Goal: Find contact information: Obtain details needed to contact an individual or organization

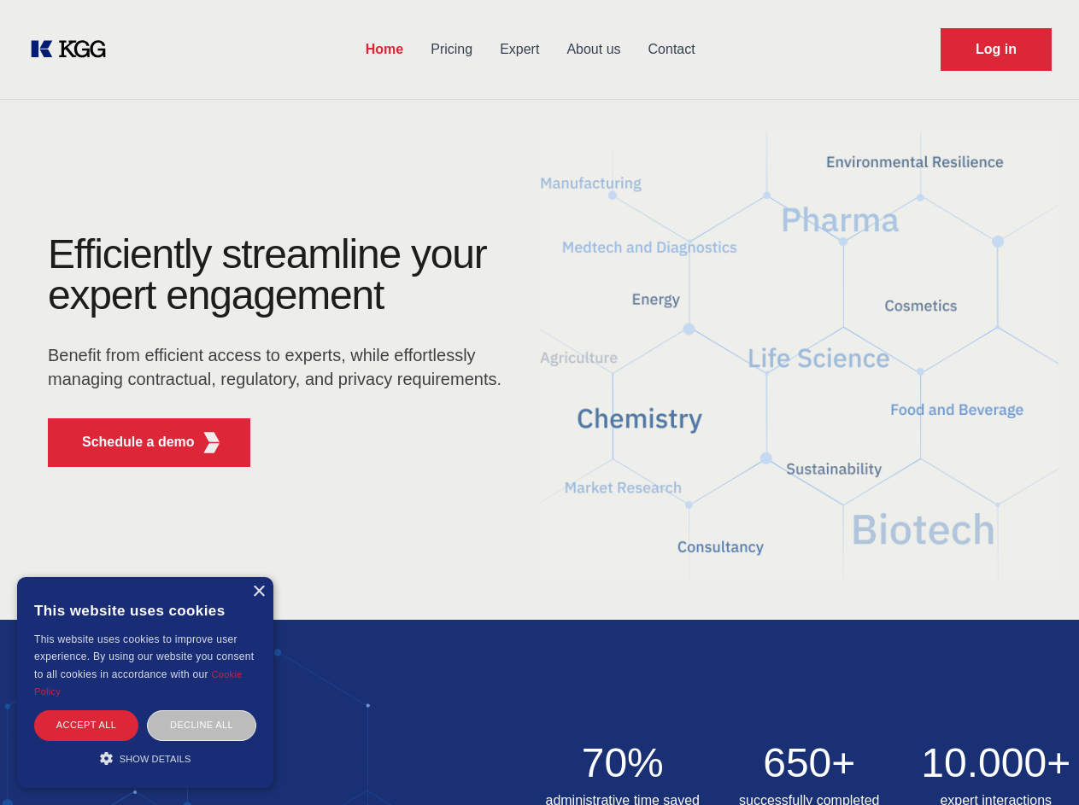
click at [539, 402] on div "Efficiently streamline your expert engagement Benefit from efficient access to …" at bounding box center [279, 357] width 519 height 247
click at [128, 442] on p "Schedule a demo" at bounding box center [138, 442] width 113 height 20
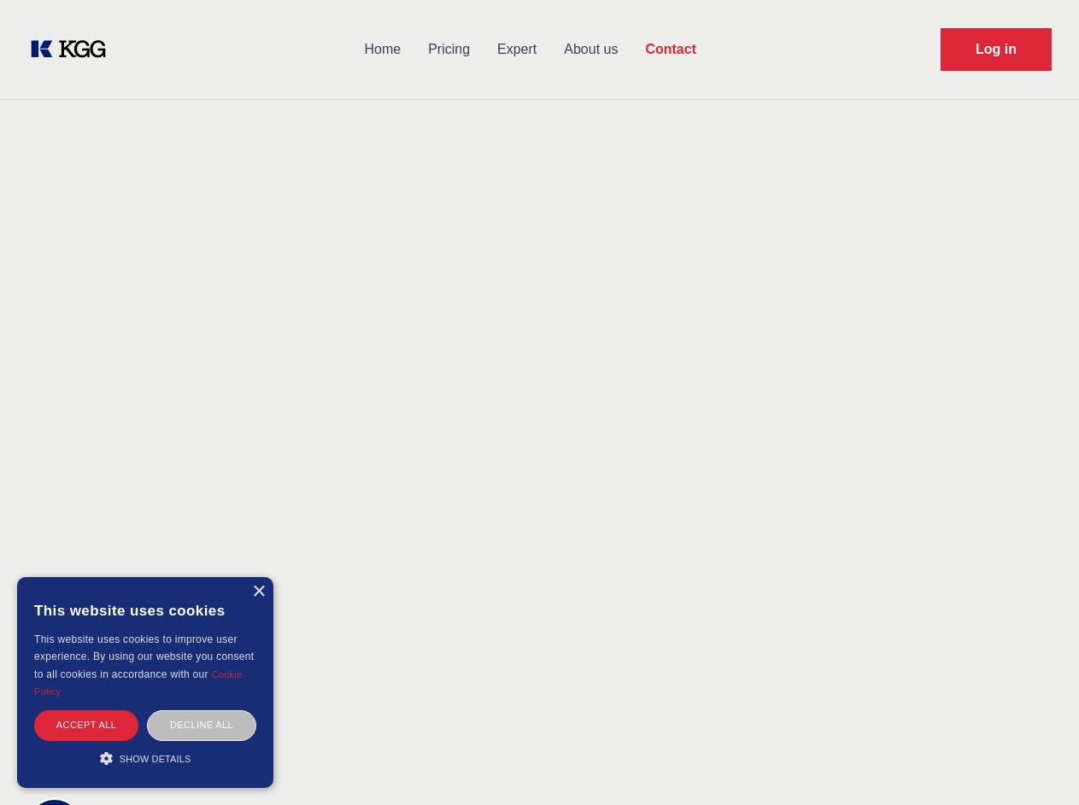
click at [258, 592] on div "× This website uses cookies This website uses cookies to improve user experienc…" at bounding box center [145, 682] width 256 height 211
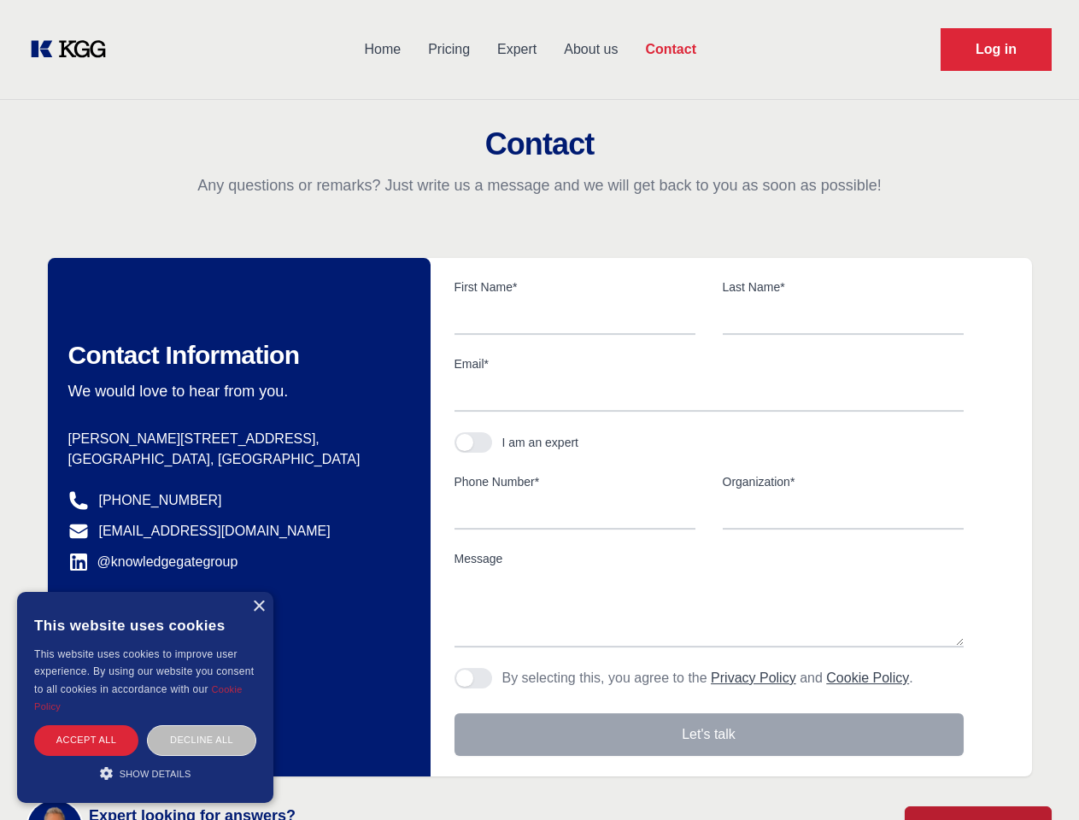
click at [86, 725] on div "Accept all" at bounding box center [86, 740] width 104 height 30
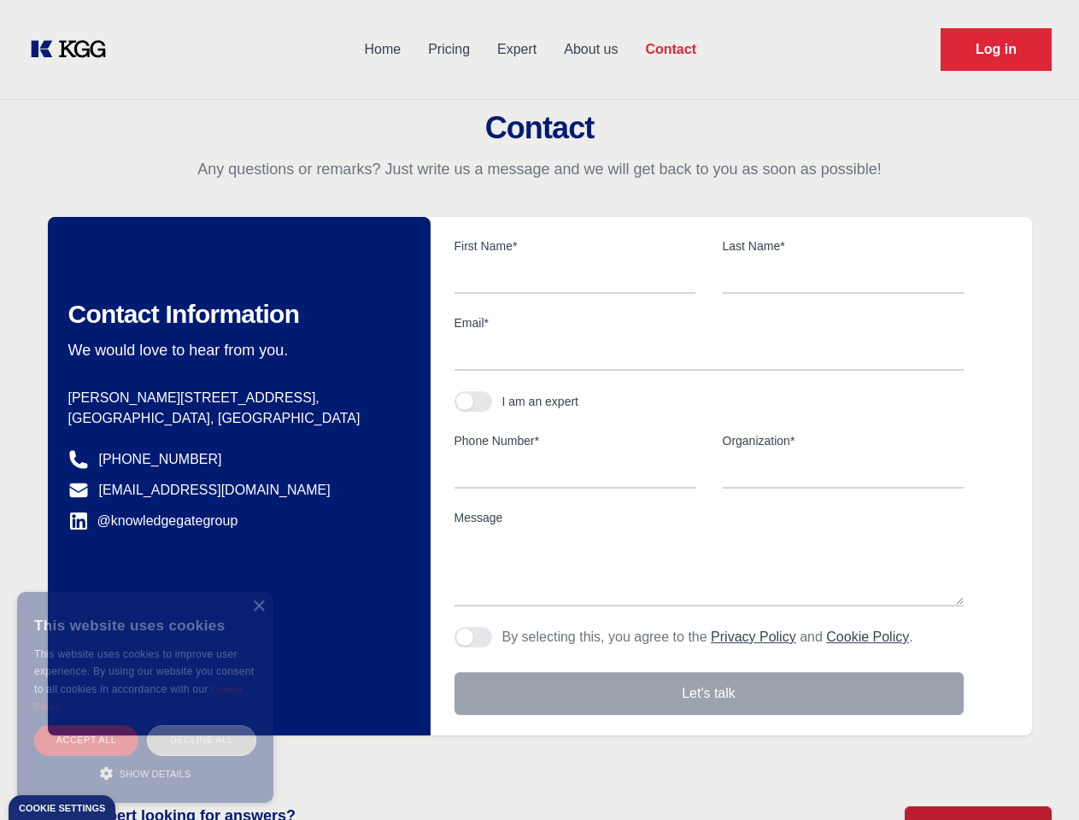
click at [202, 725] on div "Decline all" at bounding box center [201, 740] width 109 height 30
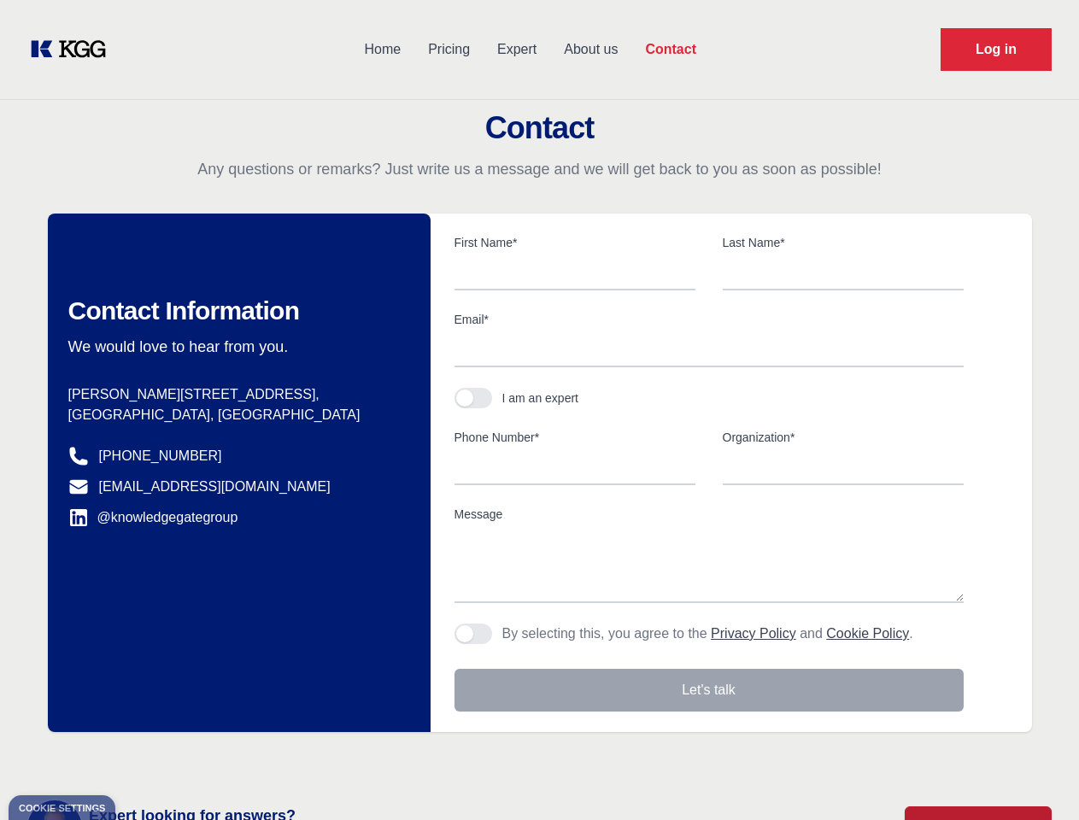
click at [145, 758] on main "Contact Any questions or remarks? Just write us a message and we will get back …" at bounding box center [539, 444] width 1079 height 889
